Goal: Information Seeking & Learning: Find contact information

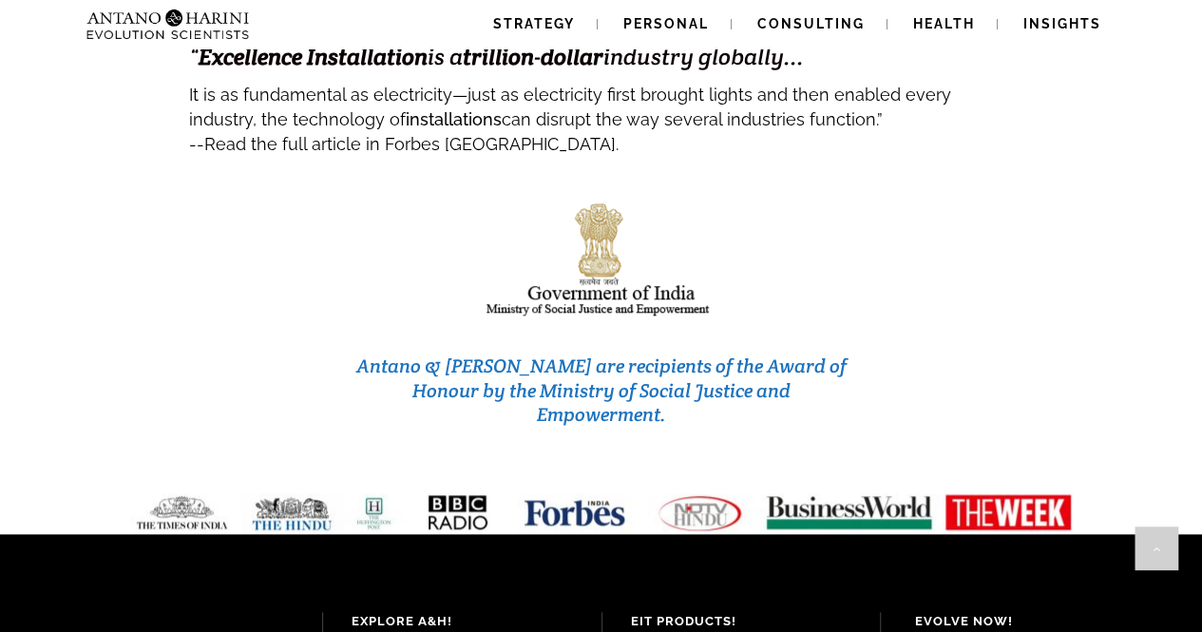
scroll to position [8217, 0]
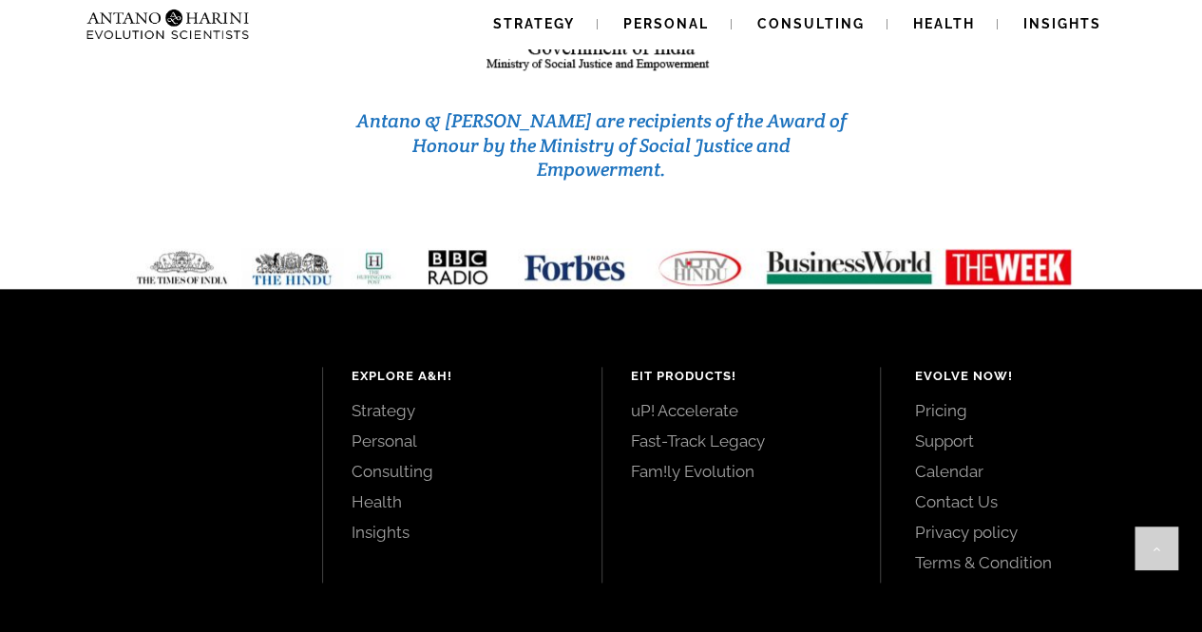
click at [993, 491] on link "Contact Us" at bounding box center [1036, 501] width 245 height 21
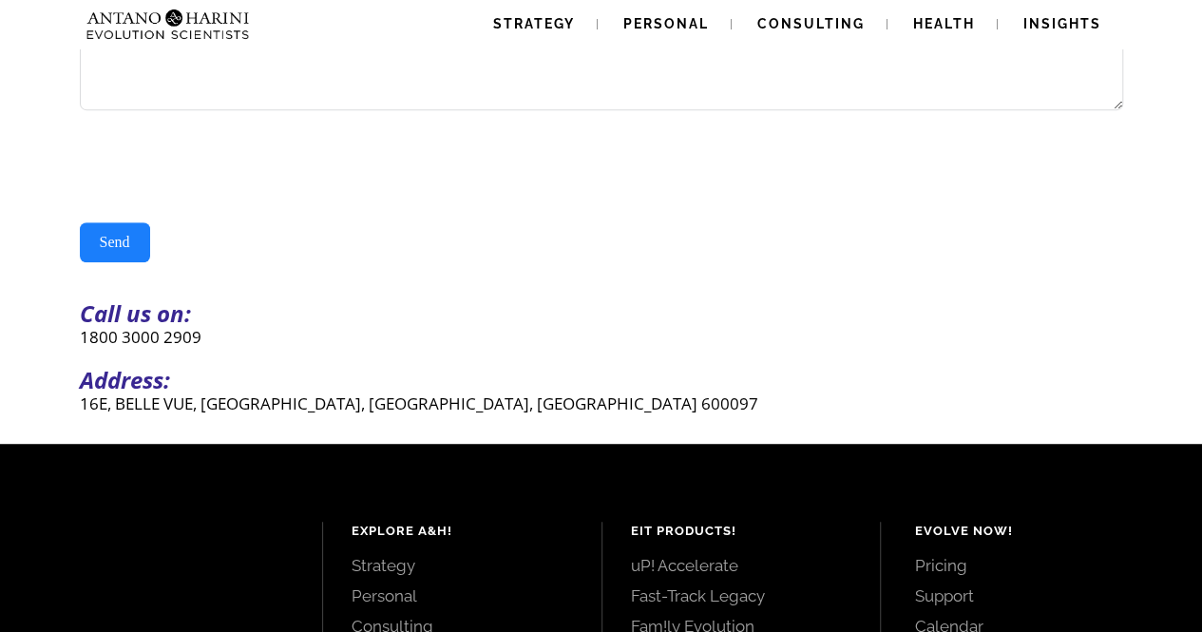
scroll to position [391, 0]
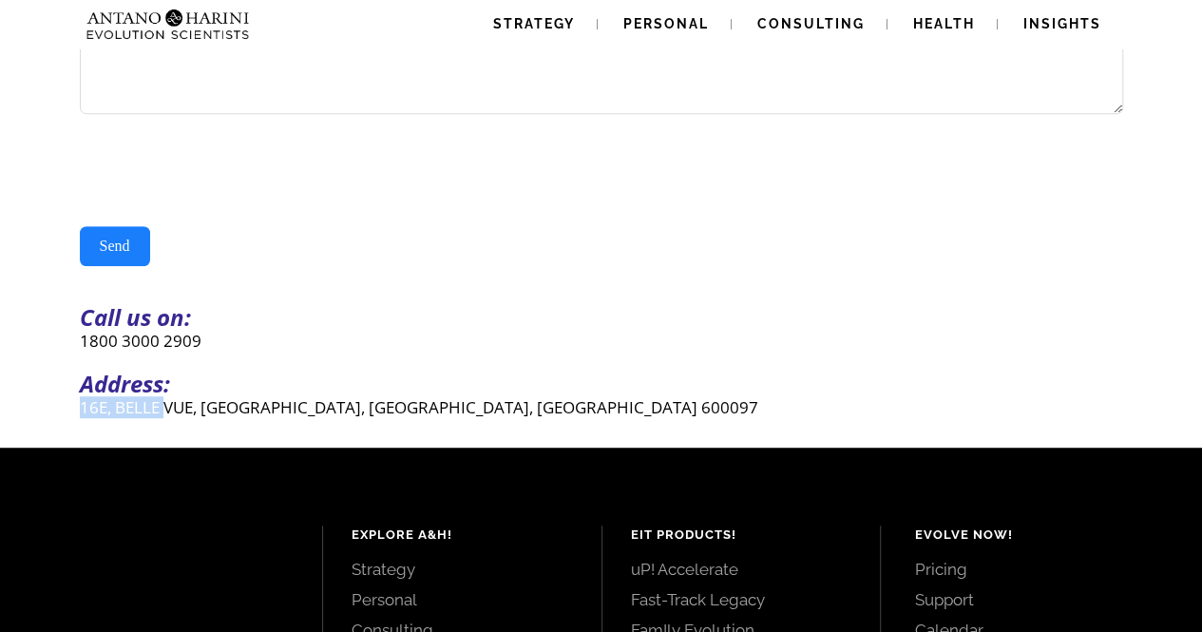
drag, startPoint x: 78, startPoint y: 419, endPoint x: 222, endPoint y: 411, distance: 144.7
click at [192, 411] on div "16E, BELLE VUE, CASUARINA DRIVE, CHENNAI, TAMILNADU 600097" at bounding box center [602, 407] width 1046 height 24
drag, startPoint x: 222, startPoint y: 411, endPoint x: 371, endPoint y: 412, distance: 148.3
click at [371, 412] on p "16E, BELLE VUE, CASUARINA DRIVE, CHENNAI, TAMILNADU 600097" at bounding box center [602, 407] width 1044 height 22
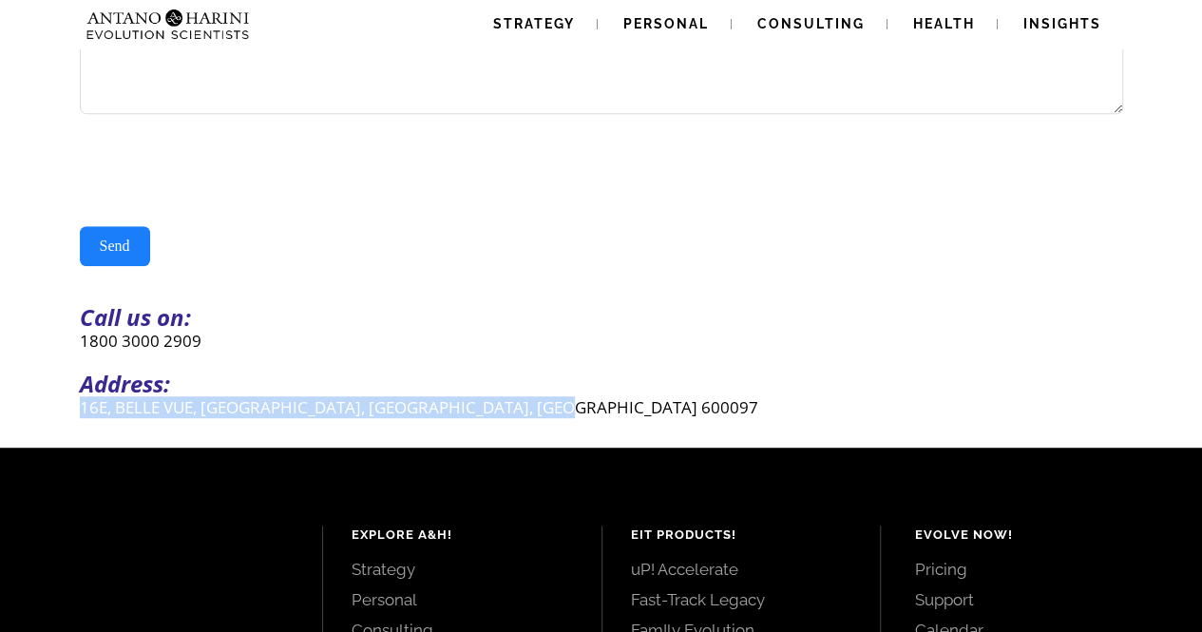
drag, startPoint x: 599, startPoint y: 412, endPoint x: 176, endPoint y: 399, distance: 423.2
click at [176, 399] on div "Send Message Contact Us(#23) Δ Name Email Mobile United States +1 United Kingdo…" at bounding box center [602, 61] width 1046 height 715
copy div "16E, BELLE VUE, CASUARINA DRIVE, CHENNAI, TAMILNADU 600097"
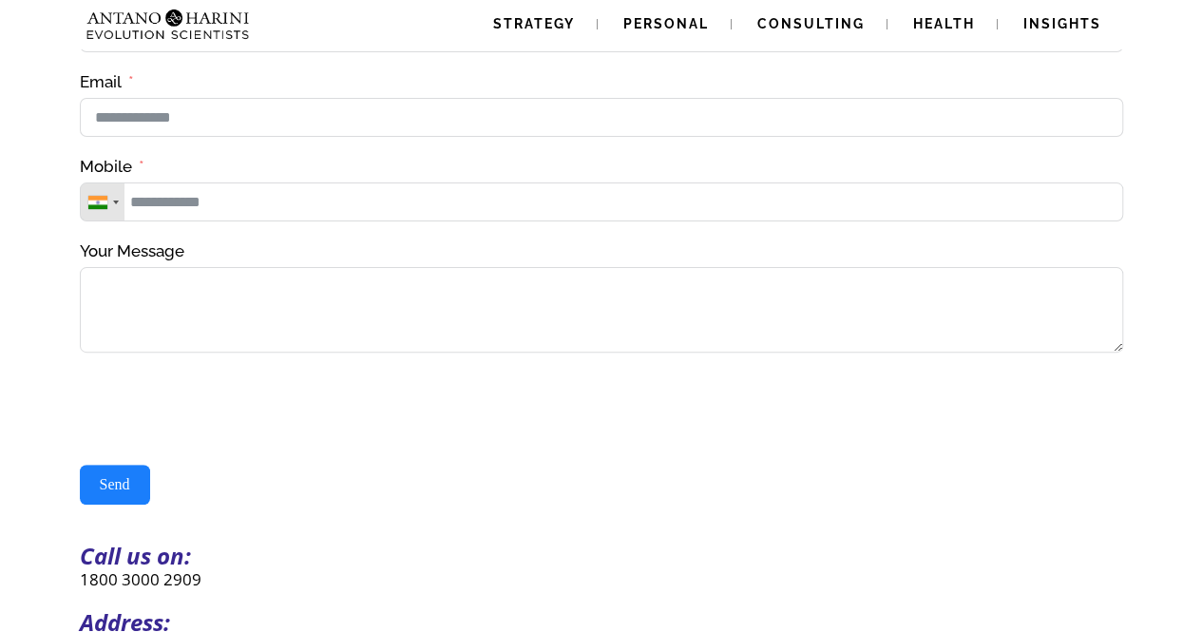
scroll to position [0, 0]
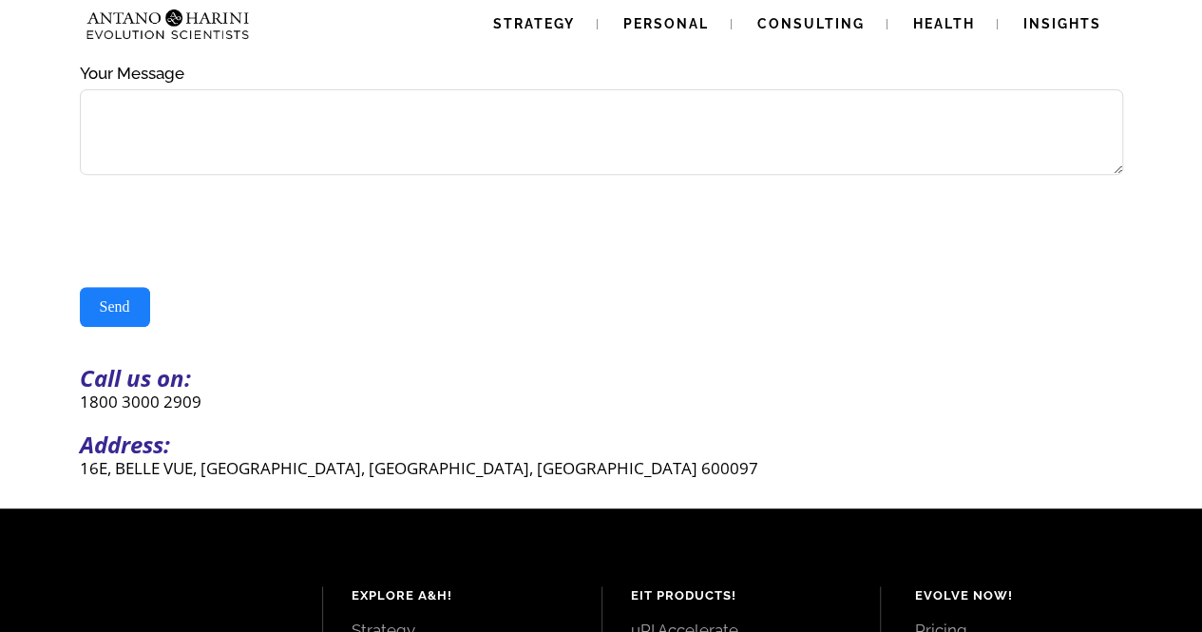
scroll to position [331, 0]
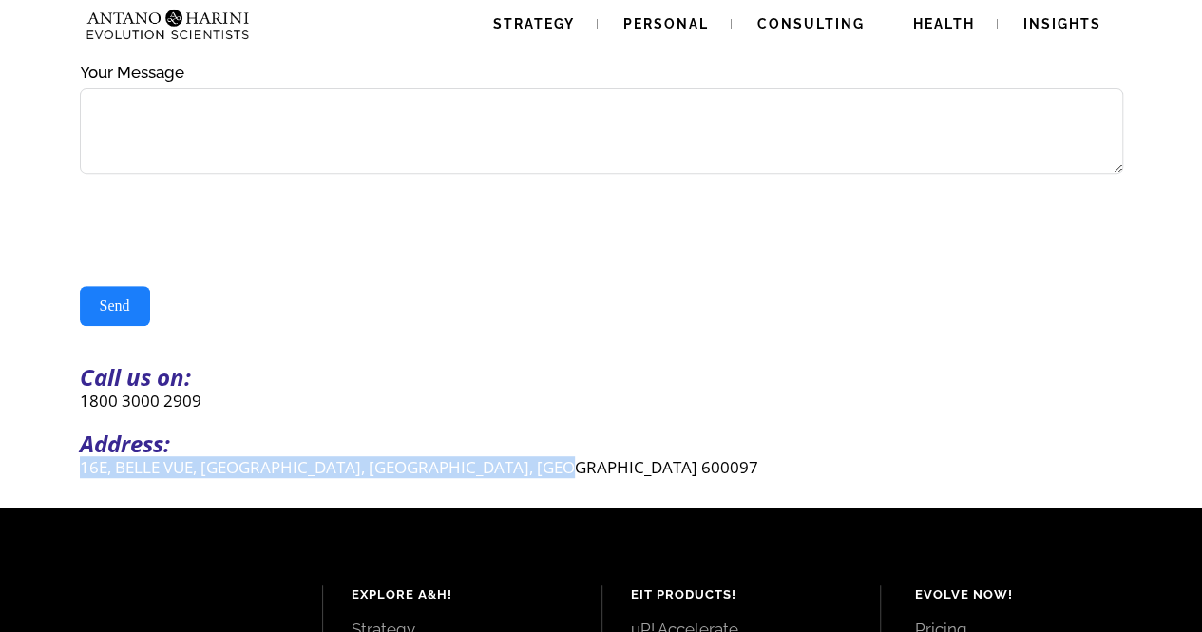
drag, startPoint x: 80, startPoint y: 481, endPoint x: 669, endPoint y: 472, distance: 589.4
click at [669, 472] on p "16E, BELLE VUE, [GEOGRAPHIC_DATA], [GEOGRAPHIC_DATA], [GEOGRAPHIC_DATA] 600097" at bounding box center [602, 467] width 1044 height 22
drag, startPoint x: 576, startPoint y: 478, endPoint x: 234, endPoint y: 467, distance: 342.4
click at [245, 467] on p "16E, BELLE VUE, [GEOGRAPHIC_DATA], [GEOGRAPHIC_DATA], [GEOGRAPHIC_DATA] 600097" at bounding box center [602, 467] width 1044 height 22
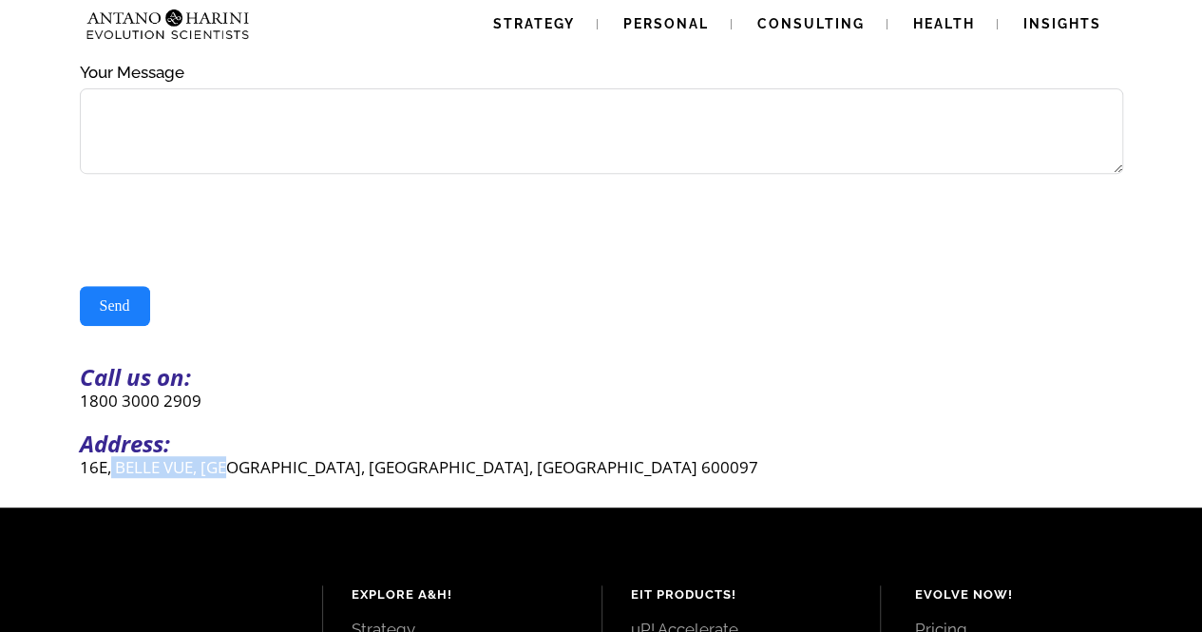
drag, startPoint x: 234, startPoint y: 467, endPoint x: 108, endPoint y: 471, distance: 125.6
click at [108, 471] on p "16E, BELLE VUE, [GEOGRAPHIC_DATA], [GEOGRAPHIC_DATA], [GEOGRAPHIC_DATA] 600097" at bounding box center [602, 467] width 1044 height 22
click at [79, 473] on div "16E, BELLE VUE, [GEOGRAPHIC_DATA], [GEOGRAPHIC_DATA], [GEOGRAPHIC_DATA] 600097" at bounding box center [602, 467] width 1046 height 24
drag, startPoint x: 79, startPoint y: 473, endPoint x: 572, endPoint y: 478, distance: 493.4
click at [572, 478] on p "16E, BELLE VUE, [GEOGRAPHIC_DATA], [GEOGRAPHIC_DATA], [GEOGRAPHIC_DATA] 600097" at bounding box center [602, 467] width 1044 height 22
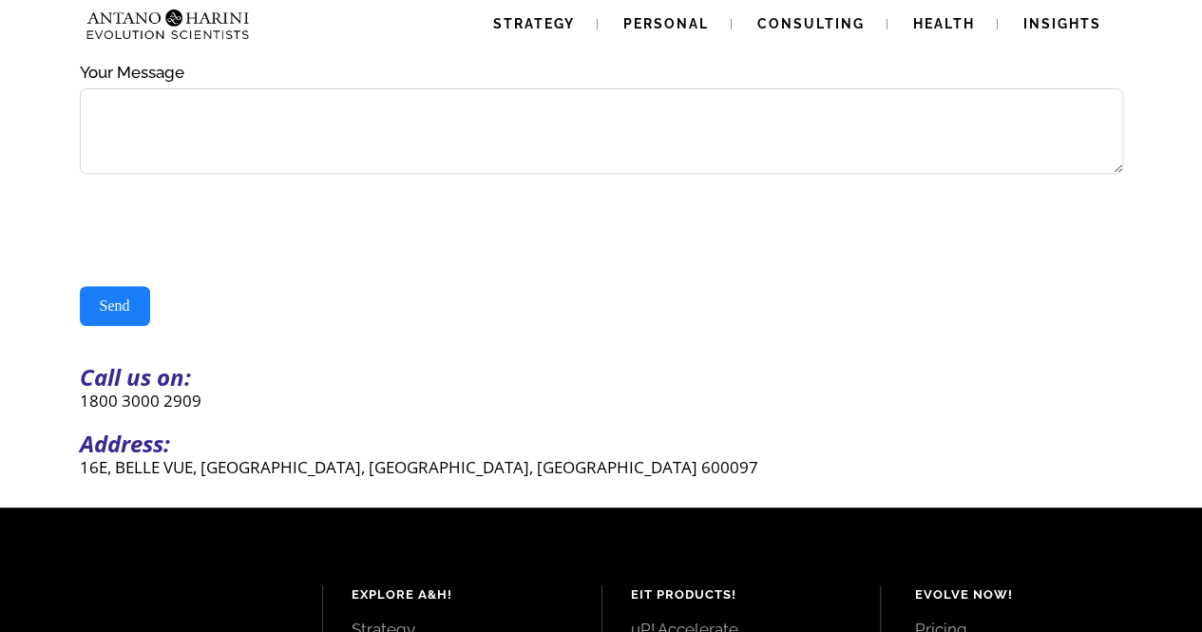
click at [580, 478] on p "16E, BELLE VUE, [GEOGRAPHIC_DATA], [GEOGRAPHIC_DATA], [GEOGRAPHIC_DATA] 600097" at bounding box center [602, 467] width 1044 height 22
click at [572, 476] on p "16E, BELLE VUE, [GEOGRAPHIC_DATA], [GEOGRAPHIC_DATA], [GEOGRAPHIC_DATA] 600097" at bounding box center [602, 467] width 1044 height 22
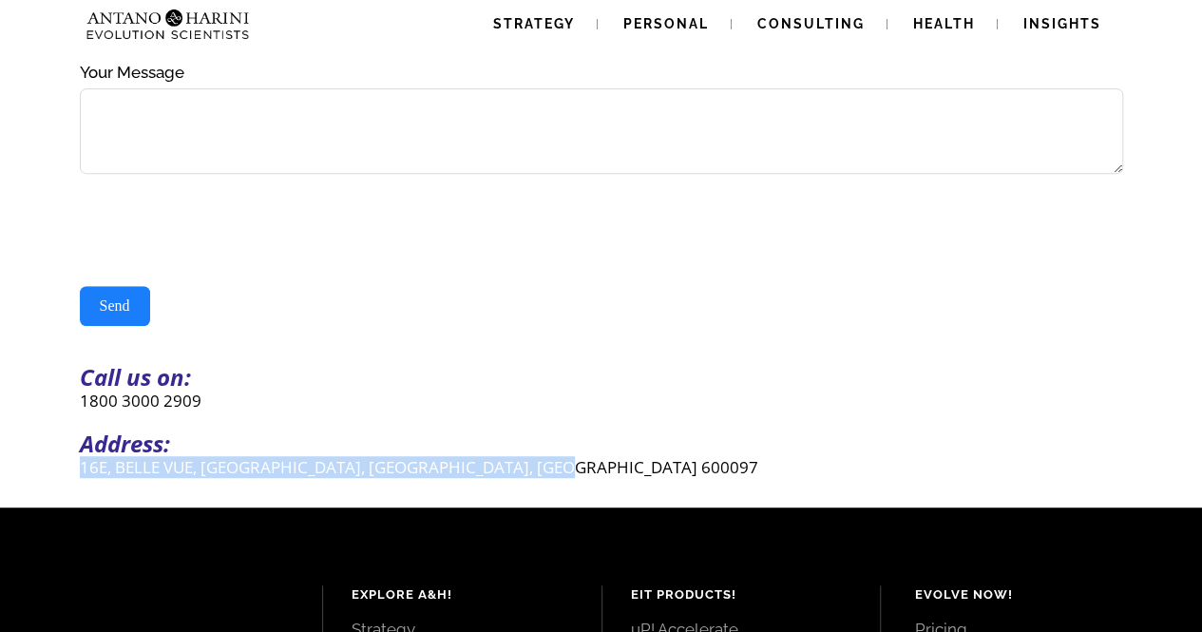
drag, startPoint x: 578, startPoint y: 476, endPoint x: 83, endPoint y: 477, distance: 495.3
click at [83, 477] on p "16E, BELLE VUE, [GEOGRAPHIC_DATA], [GEOGRAPHIC_DATA], [GEOGRAPHIC_DATA] 600097" at bounding box center [602, 467] width 1044 height 22
copy p "16E, BELLE VUE, [GEOGRAPHIC_DATA], [GEOGRAPHIC_DATA], [GEOGRAPHIC_DATA] 600097"
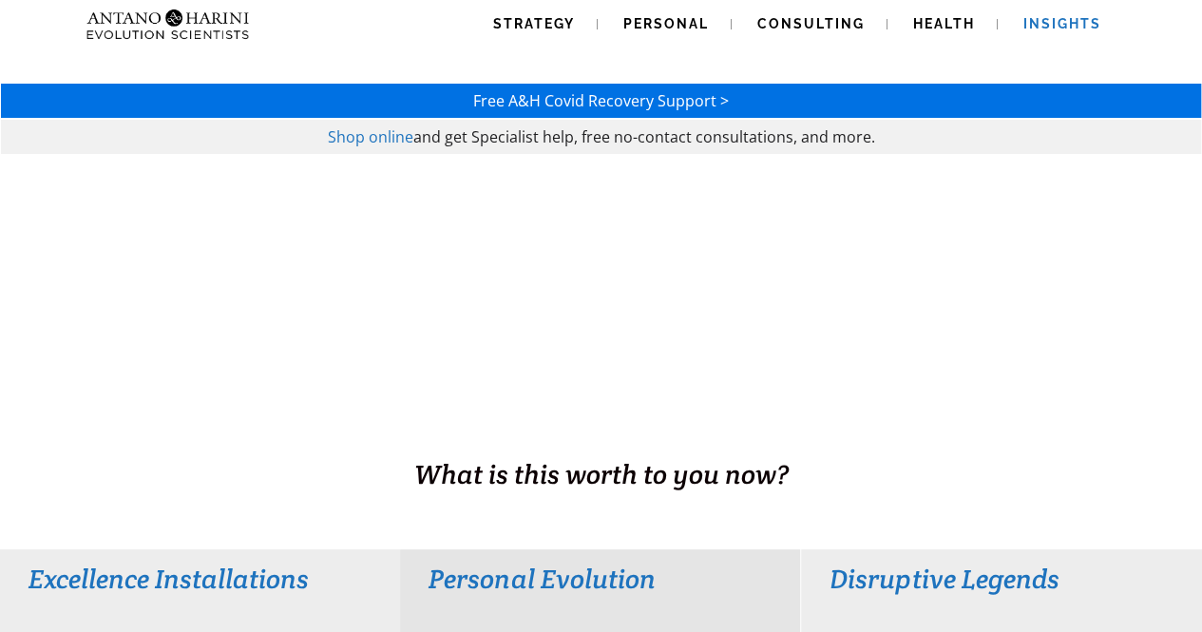
click at [1057, 23] on span "Insights" at bounding box center [1063, 23] width 78 height 15
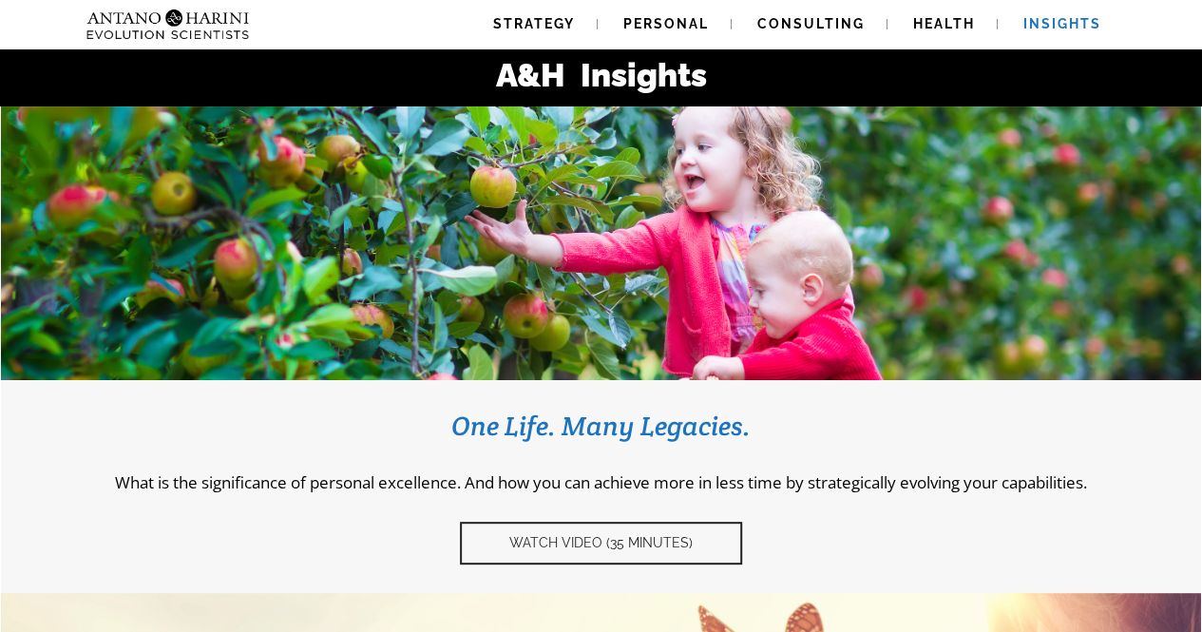
scroll to position [108, 0]
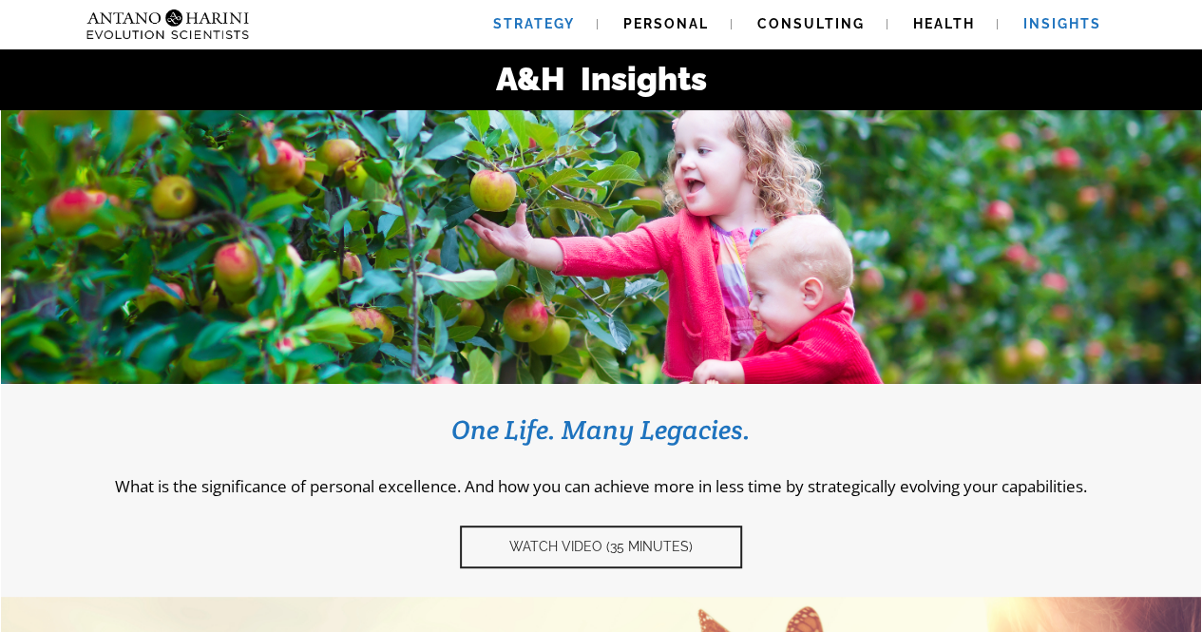
click at [551, 18] on span "Strategy" at bounding box center [534, 23] width 82 height 15
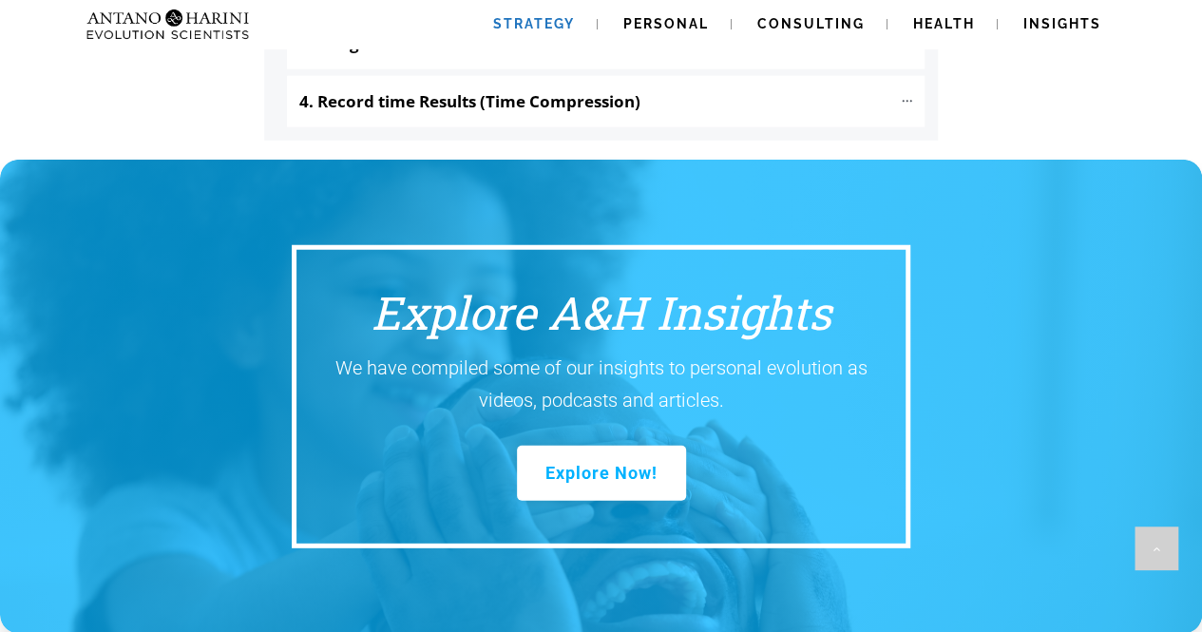
scroll to position [2820, 0]
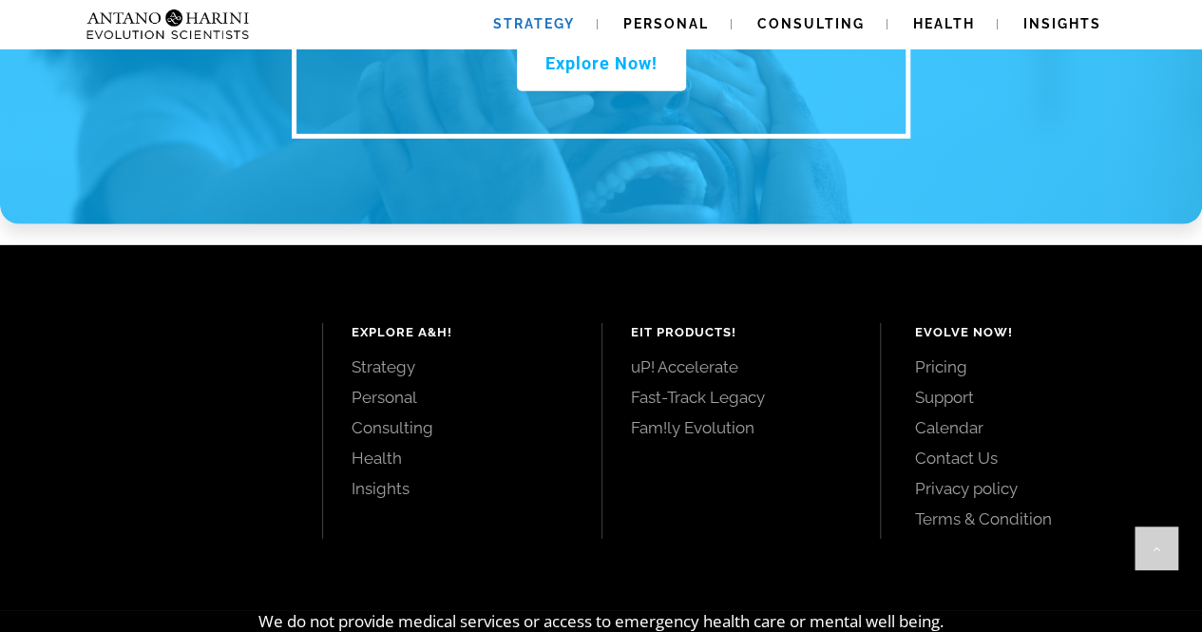
click at [957, 356] on link "Pricing" at bounding box center [1036, 366] width 245 height 21
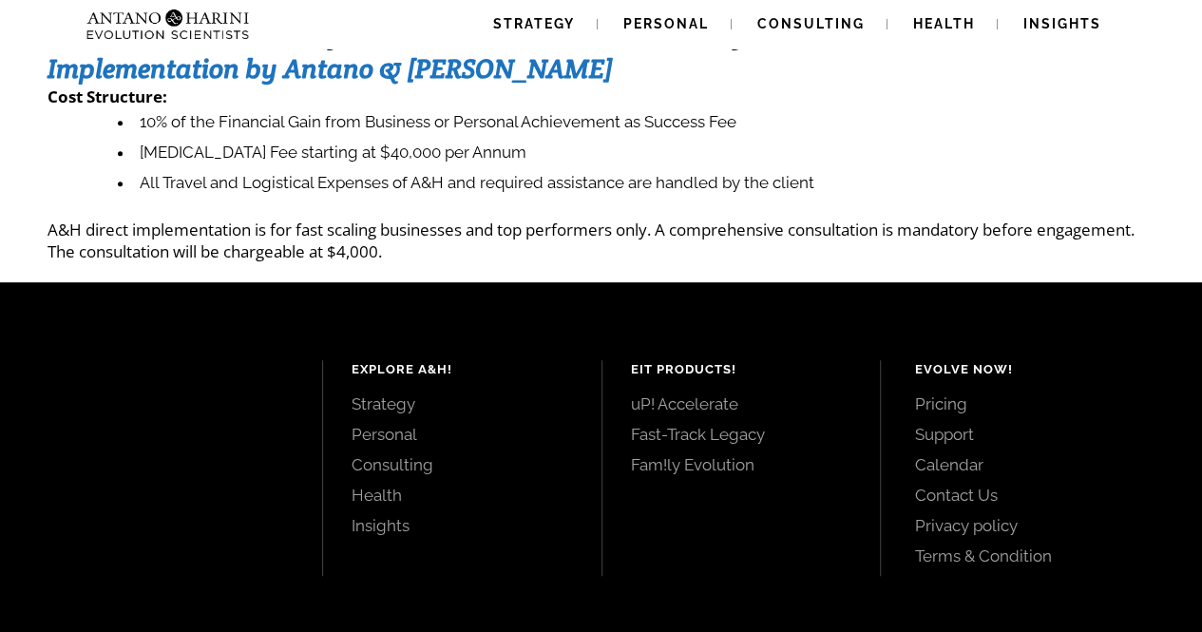
scroll to position [337, 0]
